Goal: Navigation & Orientation: Understand site structure

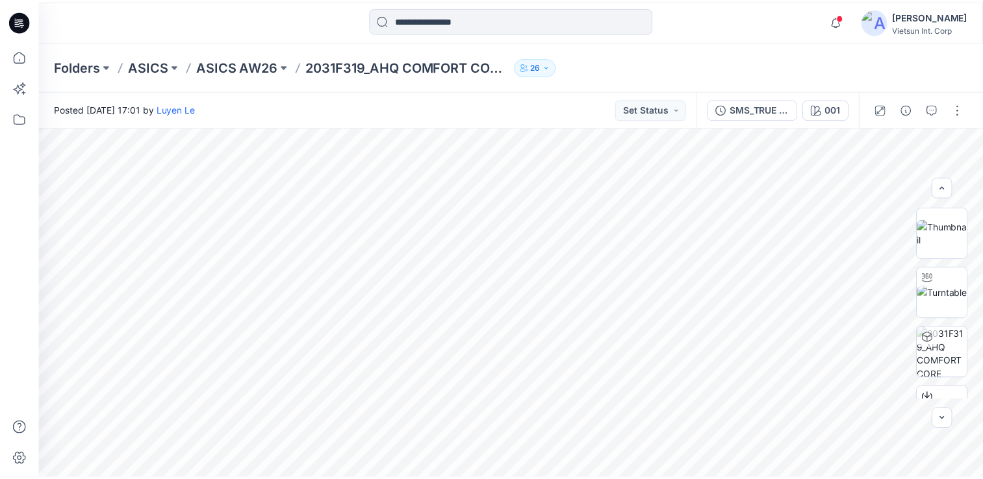
scroll to position [157, 0]
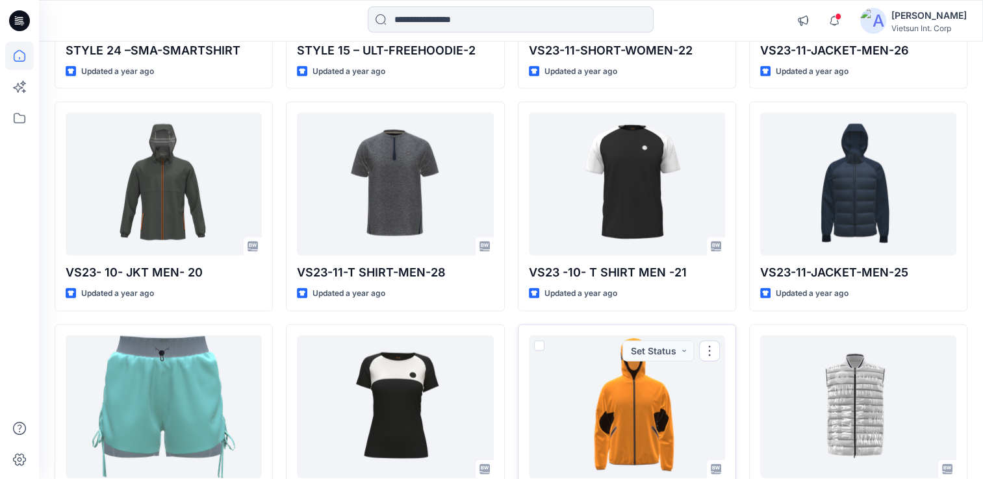
scroll to position [12680, 0]
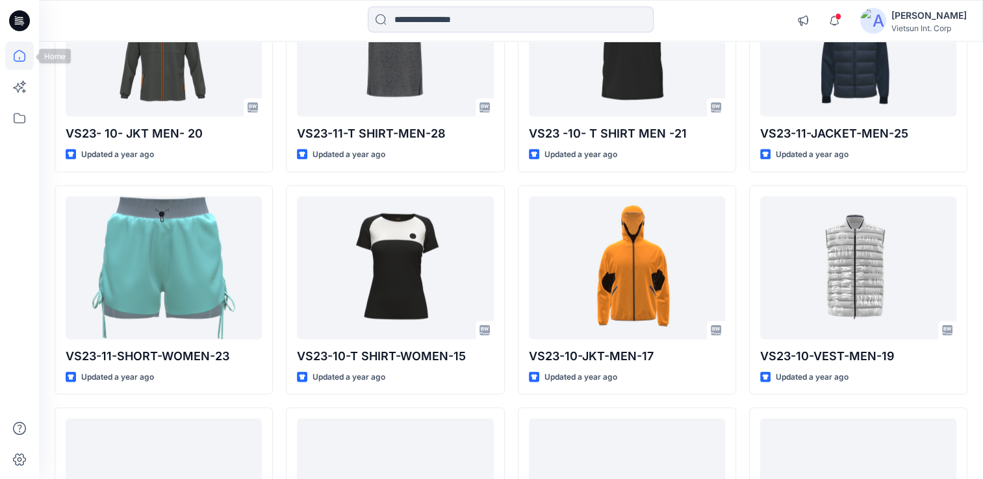
click at [16, 53] on icon at bounding box center [20, 56] width 12 height 12
click at [18, 117] on icon at bounding box center [19, 118] width 29 height 29
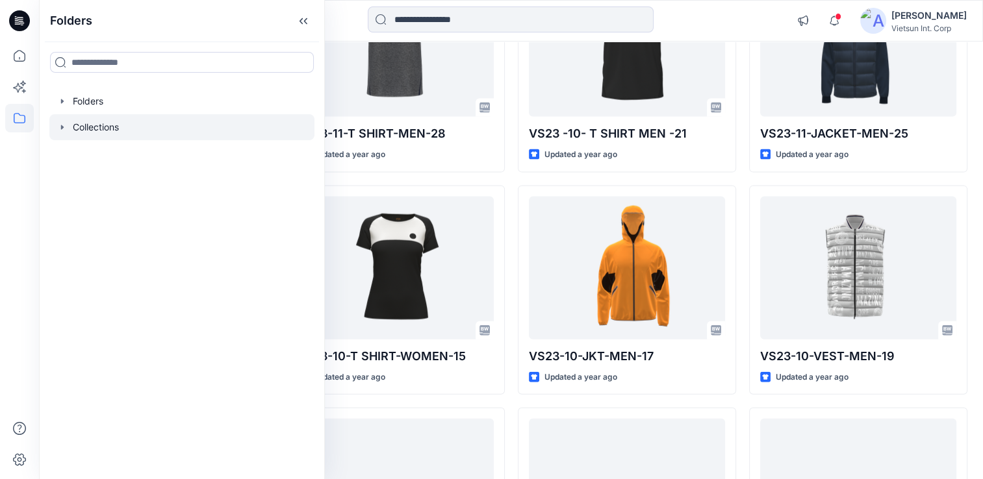
click at [70, 129] on div at bounding box center [181, 127] width 265 height 26
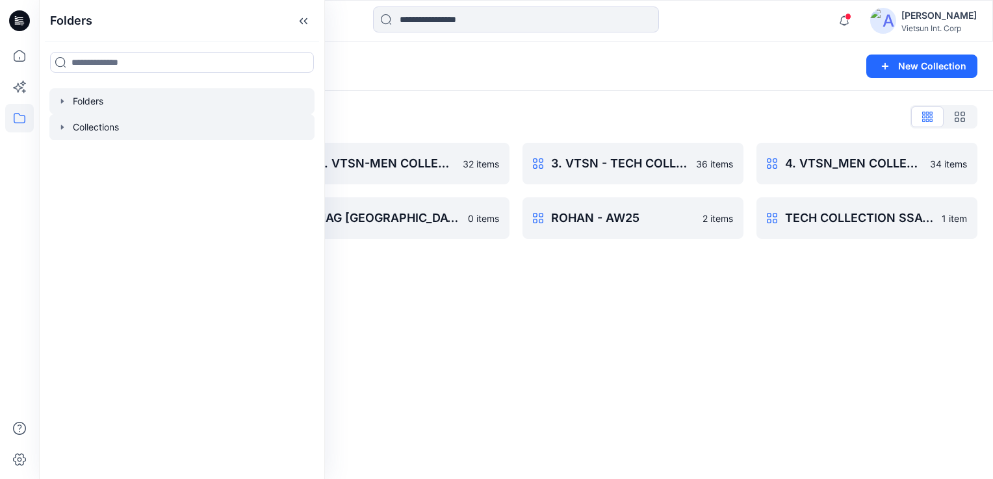
click at [73, 97] on div at bounding box center [181, 101] width 265 height 26
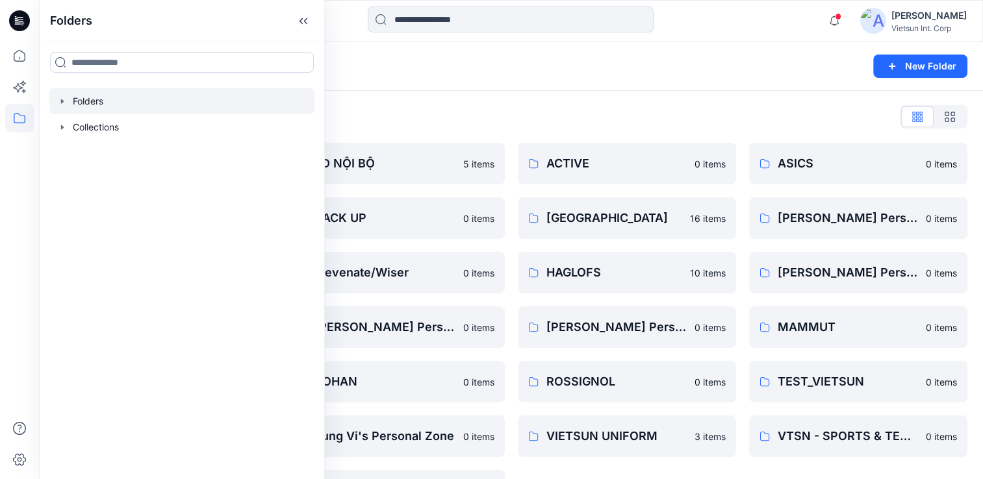
click at [622, 124] on div "Folders List" at bounding box center [511, 117] width 913 height 21
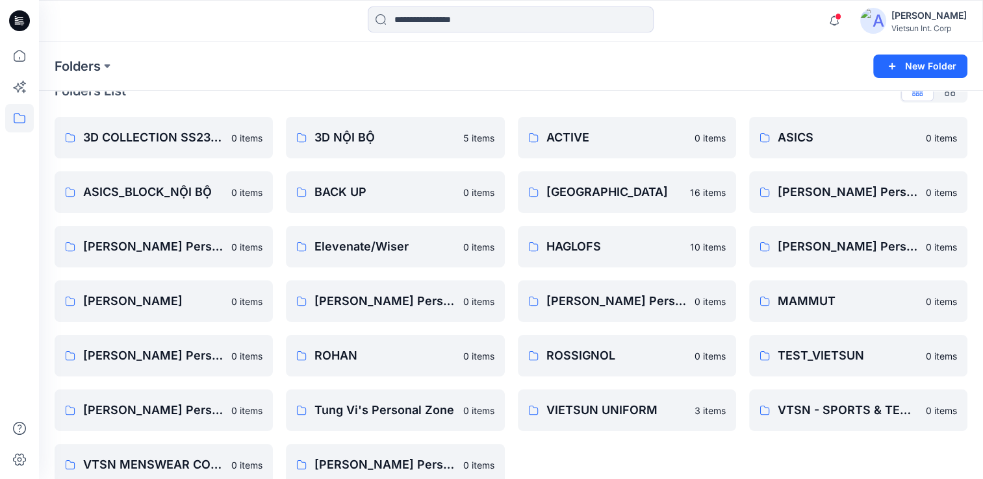
scroll to position [47, 0]
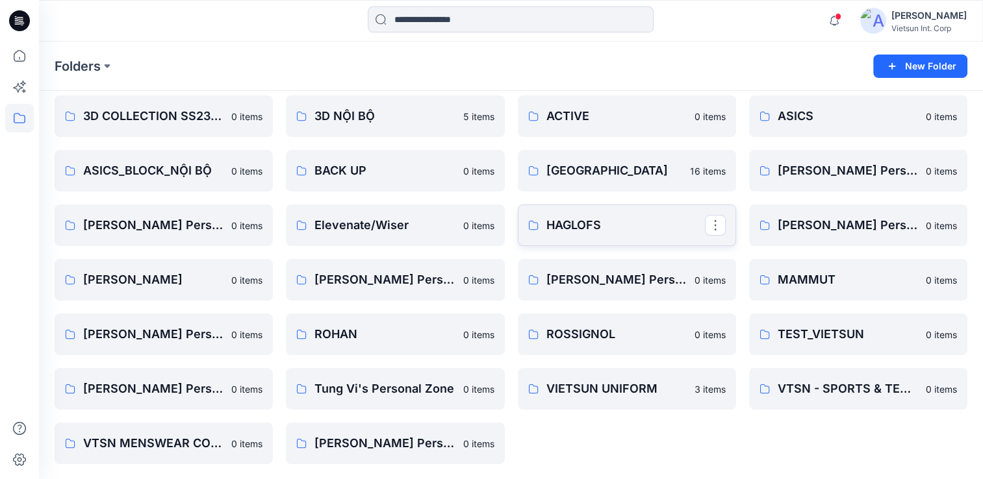
click at [572, 229] on p "HAGLOFS" at bounding box center [625, 225] width 158 height 18
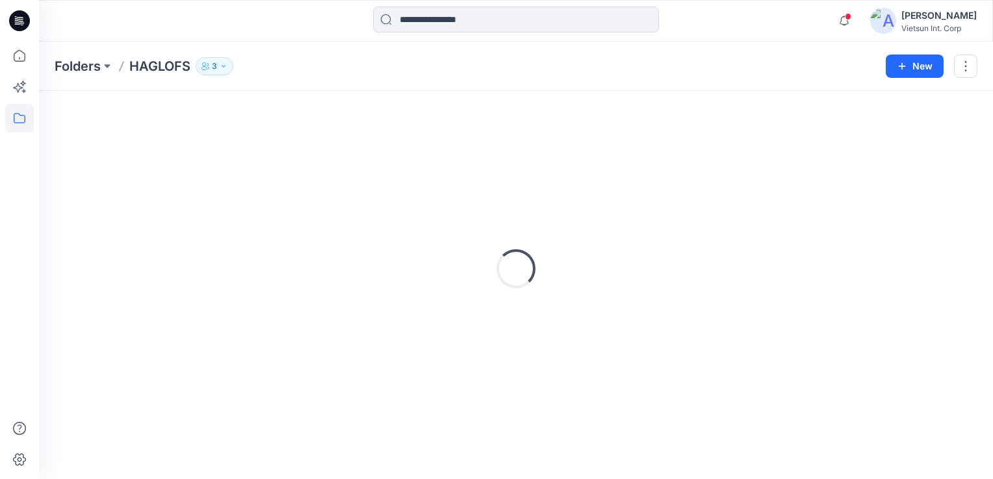
click at [572, 229] on div "Loading..." at bounding box center [516, 269] width 922 height 325
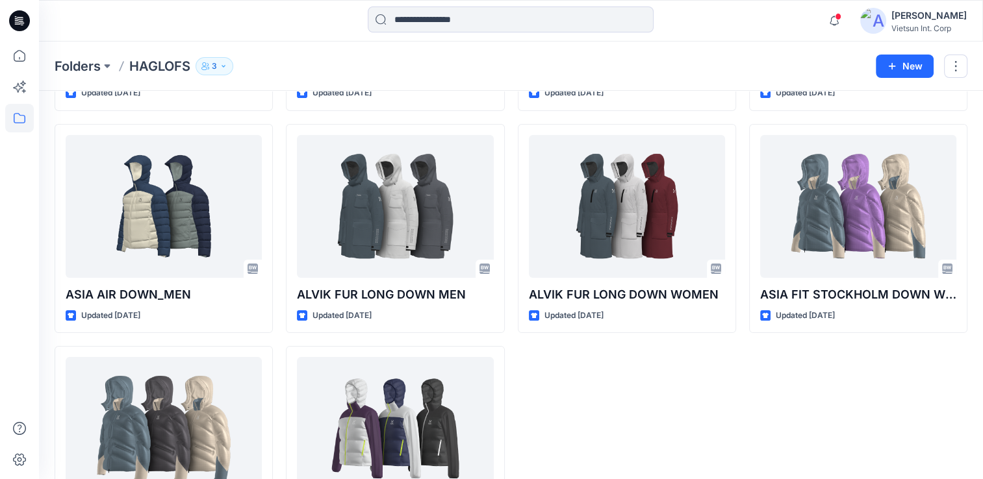
scroll to position [260, 0]
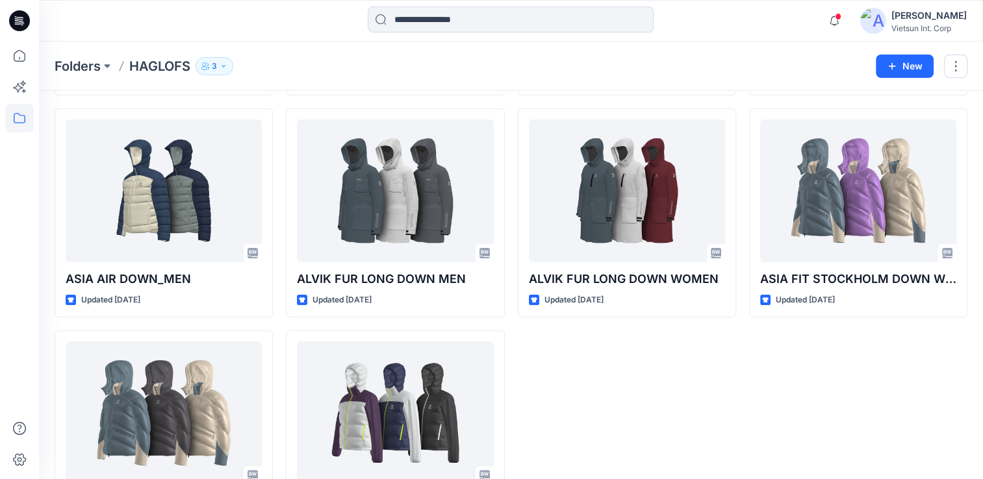
scroll to position [47, 0]
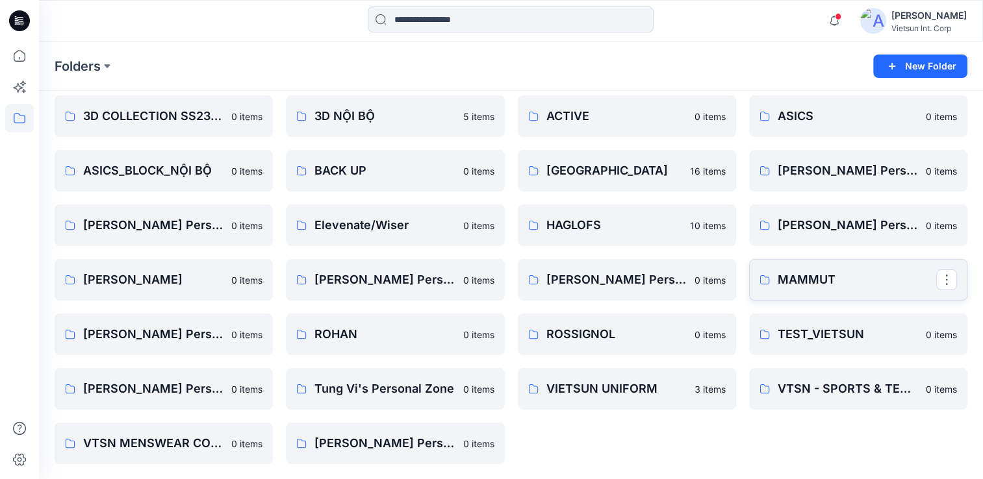
click at [827, 285] on p "MAMMUT" at bounding box center [857, 280] width 158 height 18
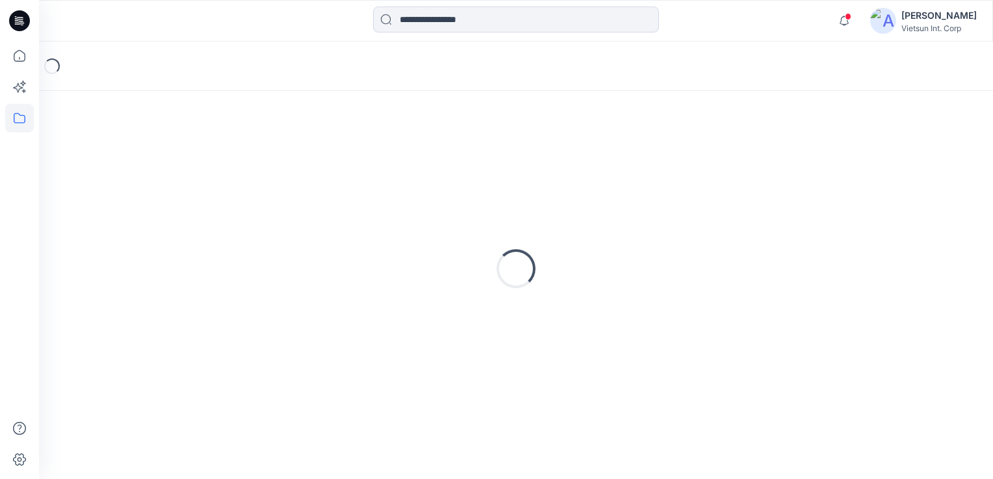
click at [827, 285] on div "Loading..." at bounding box center [516, 269] width 922 height 325
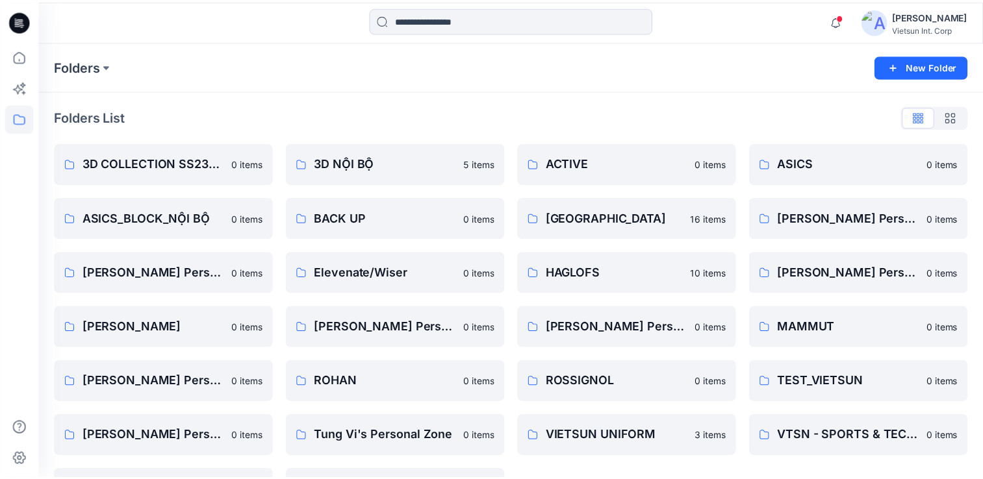
scroll to position [47, 0]
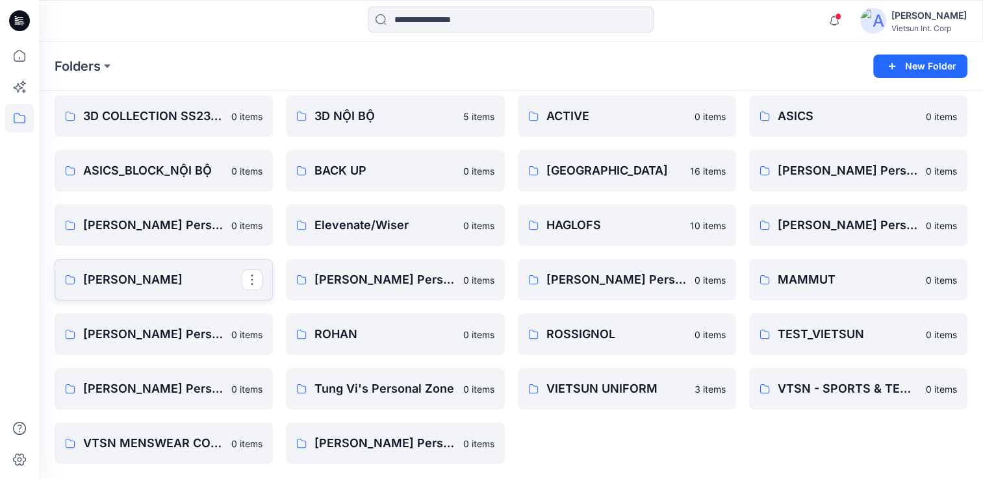
click at [140, 271] on p "[PERSON_NAME]" at bounding box center [162, 280] width 158 height 18
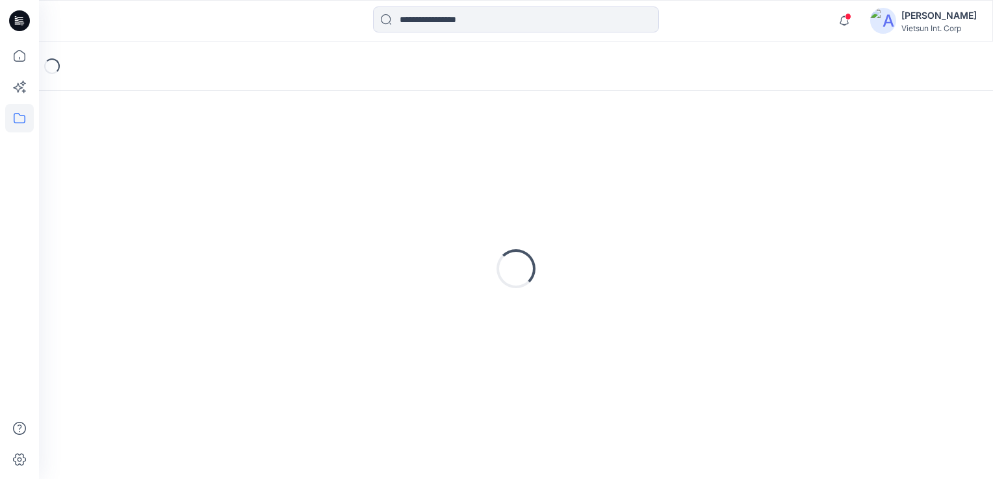
click at [140, 270] on div "Loading..." at bounding box center [516, 269] width 922 height 325
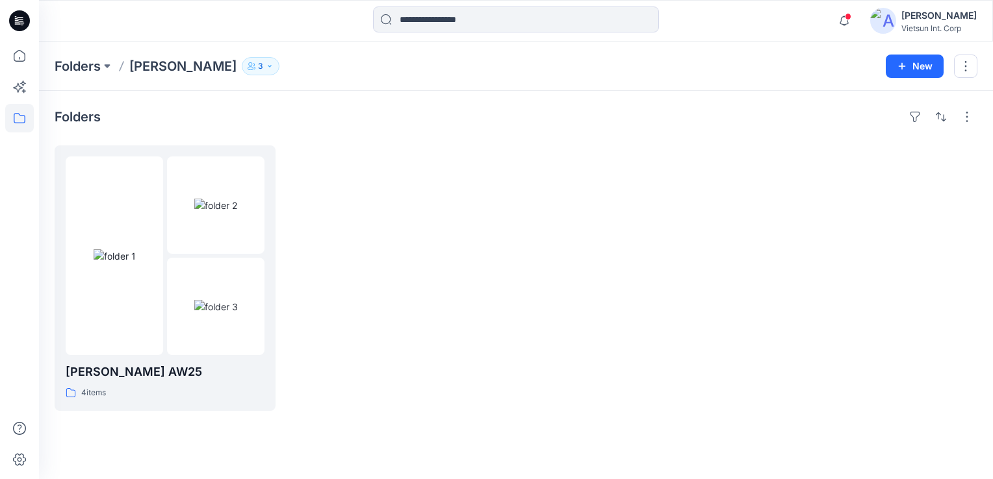
click at [488, 312] on div at bounding box center [398, 279] width 221 height 266
click at [125, 263] on img at bounding box center [115, 256] width 42 height 14
